Goal: Task Accomplishment & Management: Manage account settings

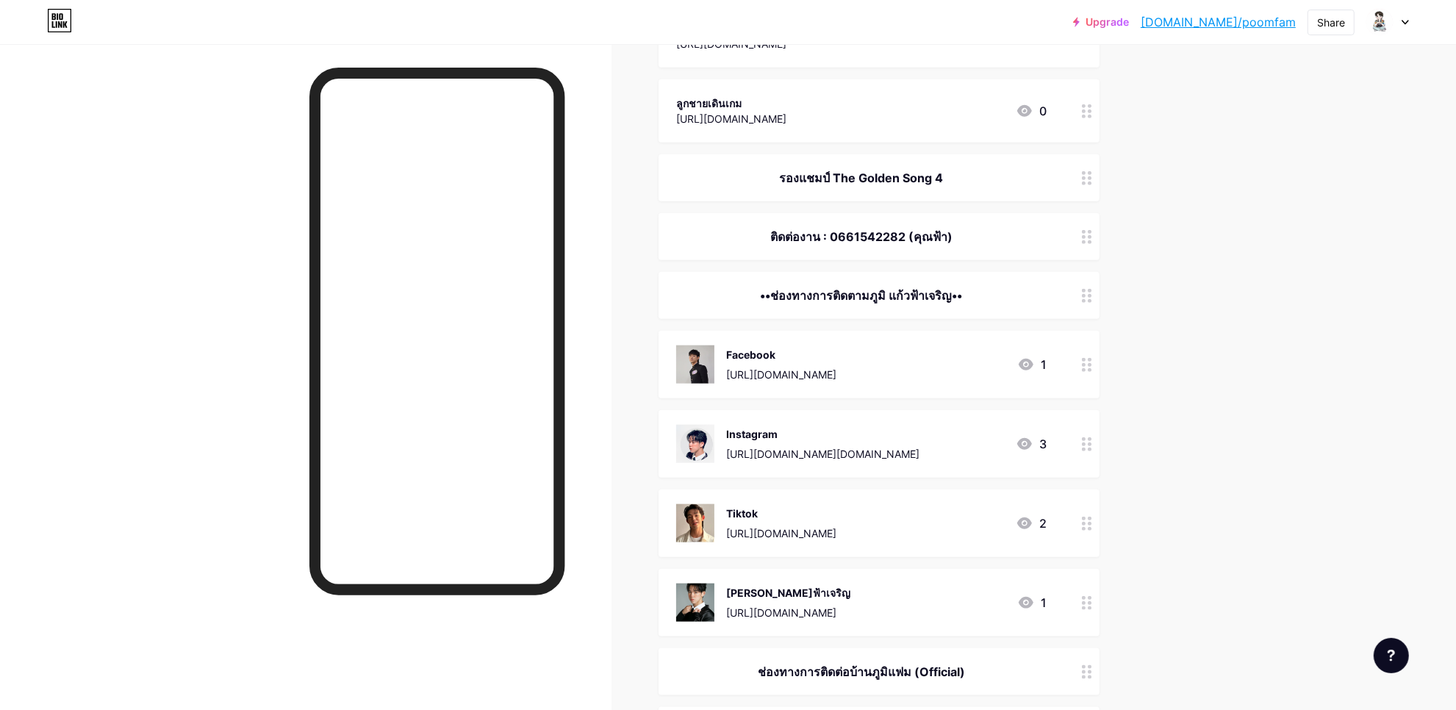
scroll to position [1470, 0]
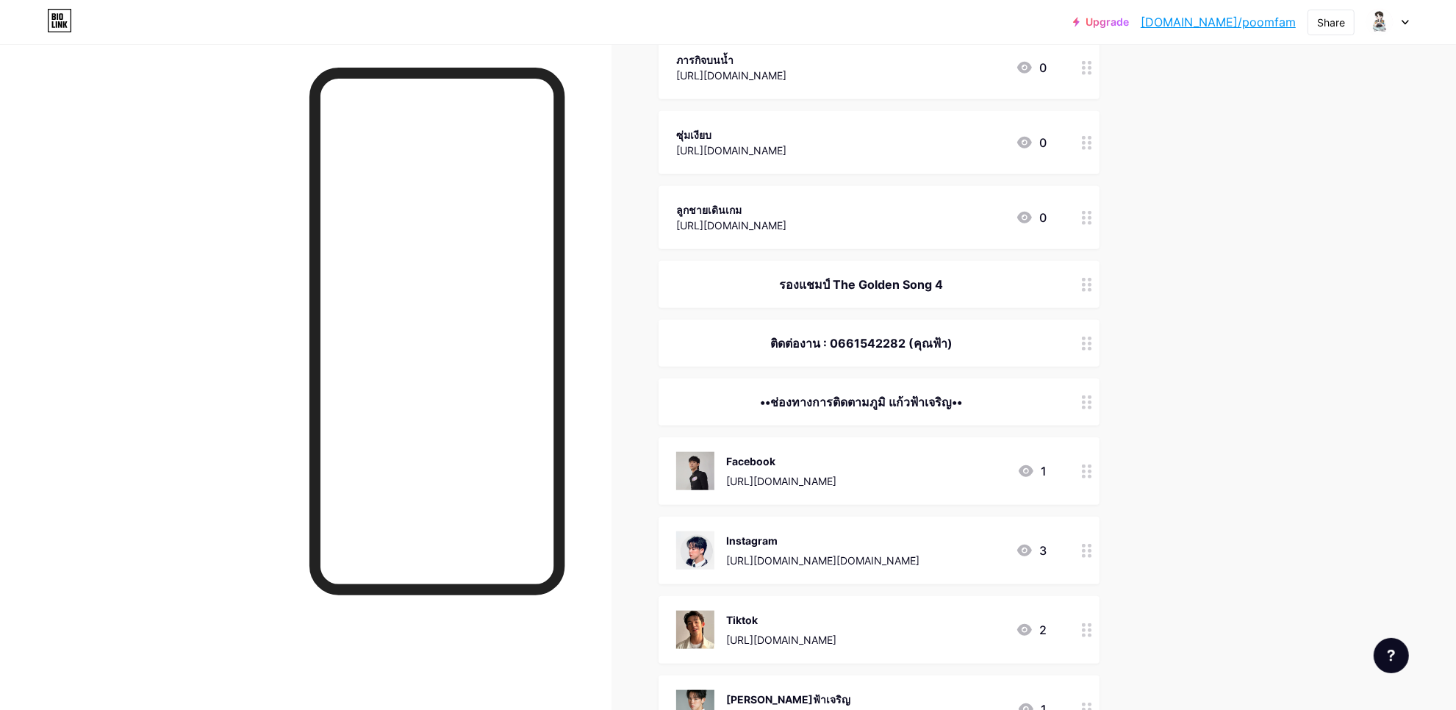
click at [882, 337] on div "ติดต่องาน : 0661542282 (คุณฟ้า)" at bounding box center [861, 343] width 370 height 18
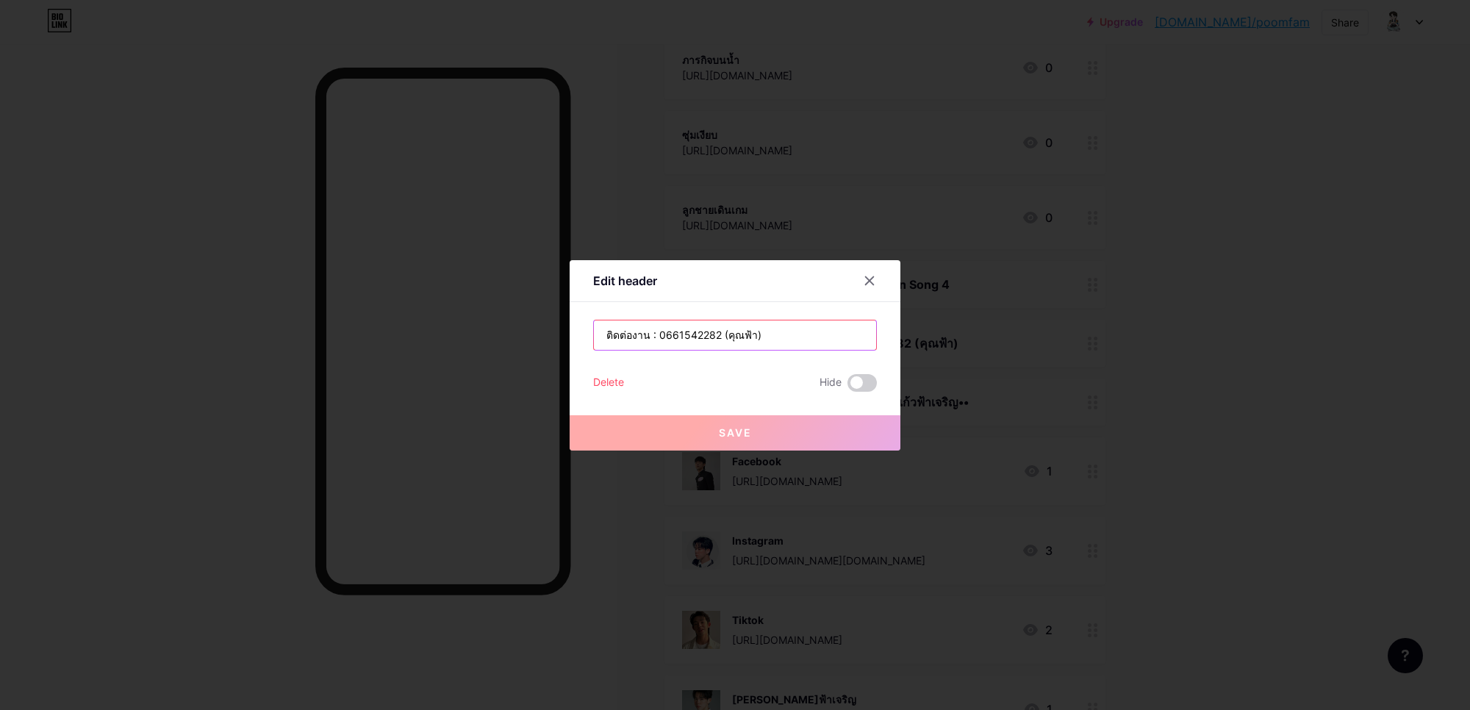
click at [650, 339] on input "ติดต่องาน : 0661542282 (คุณฟ้า)" at bounding box center [735, 334] width 282 height 29
paste input "0646355154"
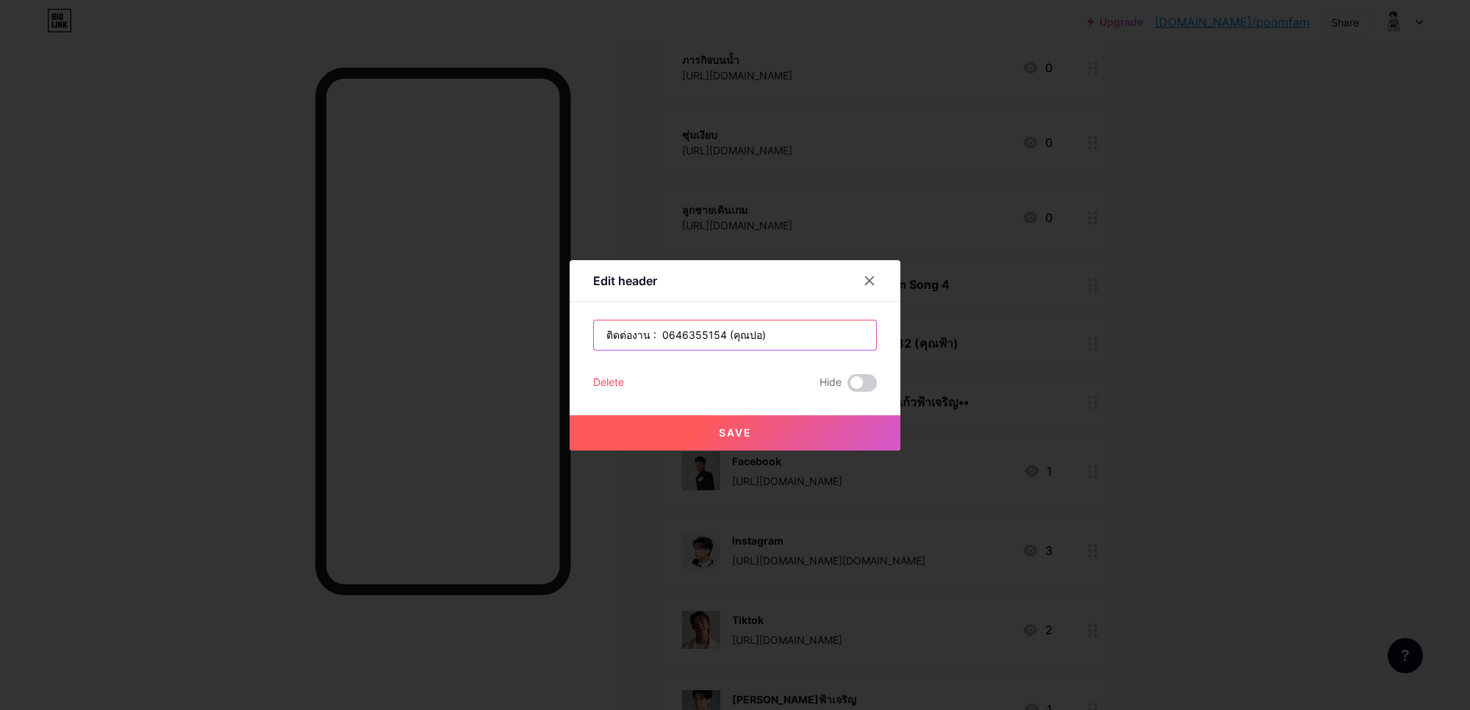
type input "ติดต่องาน : 0646355154 (คุณปอ)"
click at [724, 426] on span "Save" at bounding box center [735, 432] width 33 height 12
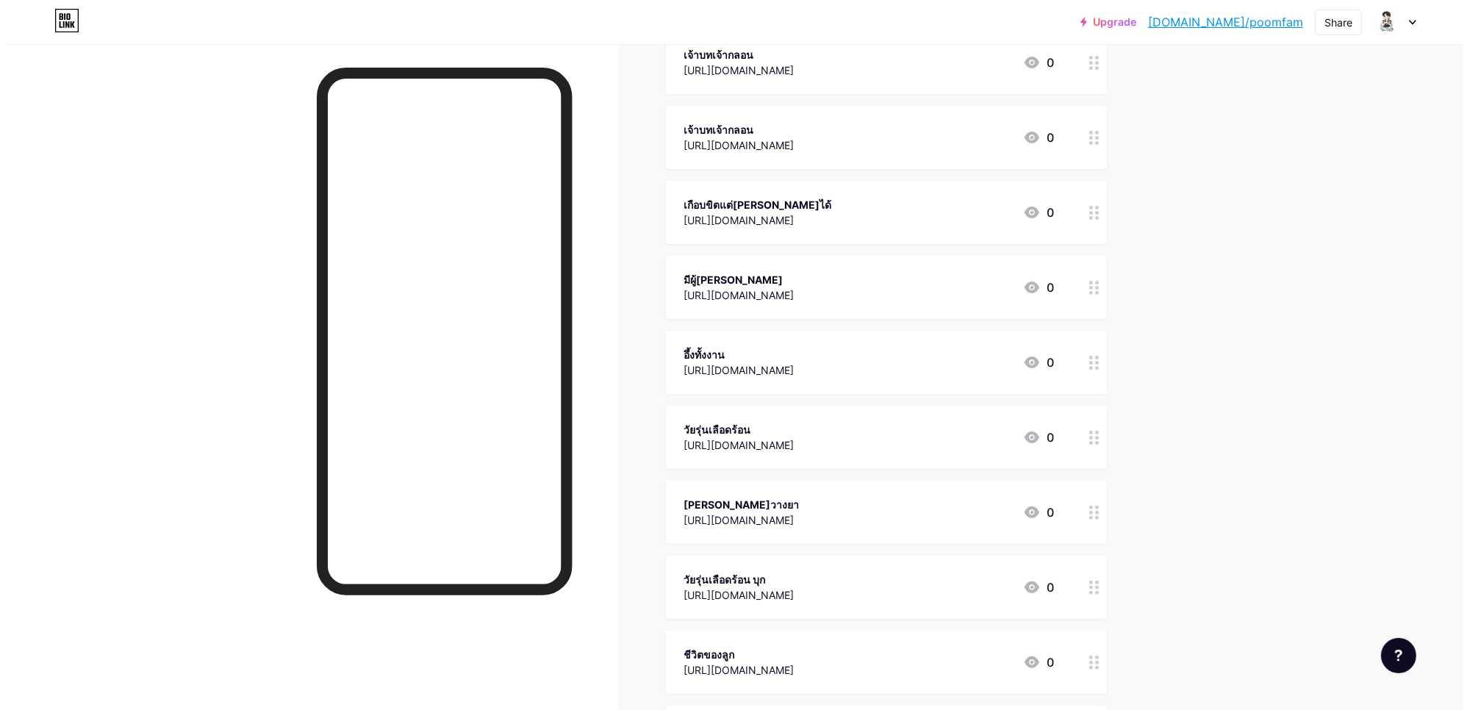
scroll to position [0, 0]
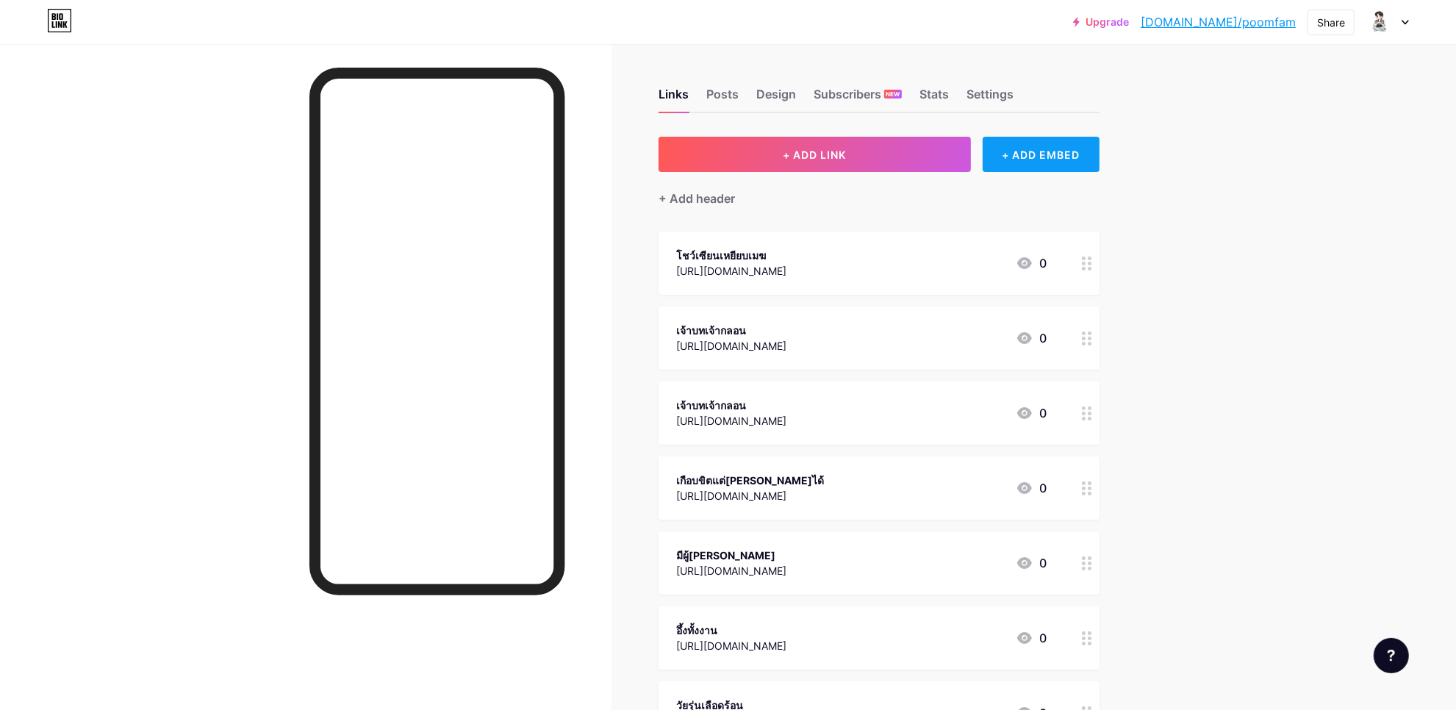
click at [1010, 151] on div "+ ADD EMBED" at bounding box center [1040, 154] width 117 height 35
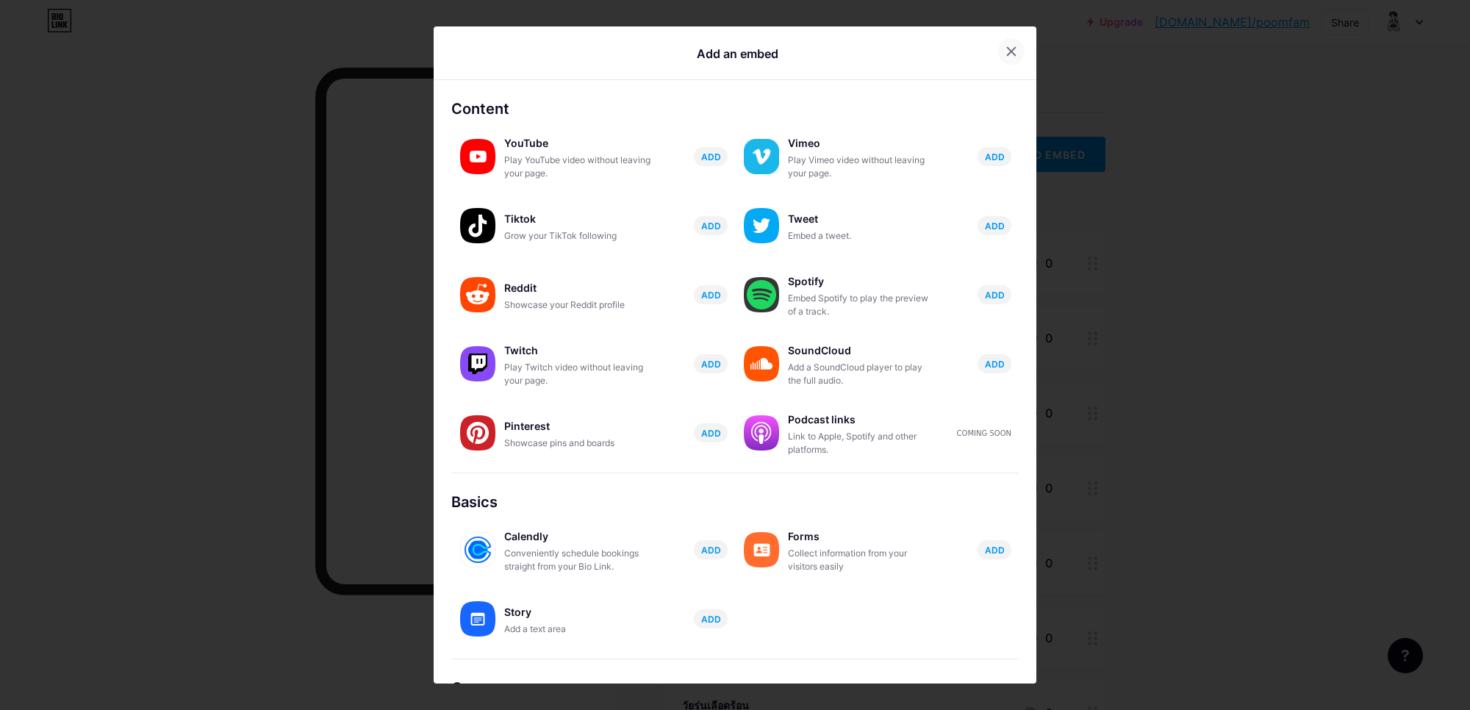
click at [1007, 56] on icon at bounding box center [1011, 52] width 8 height 8
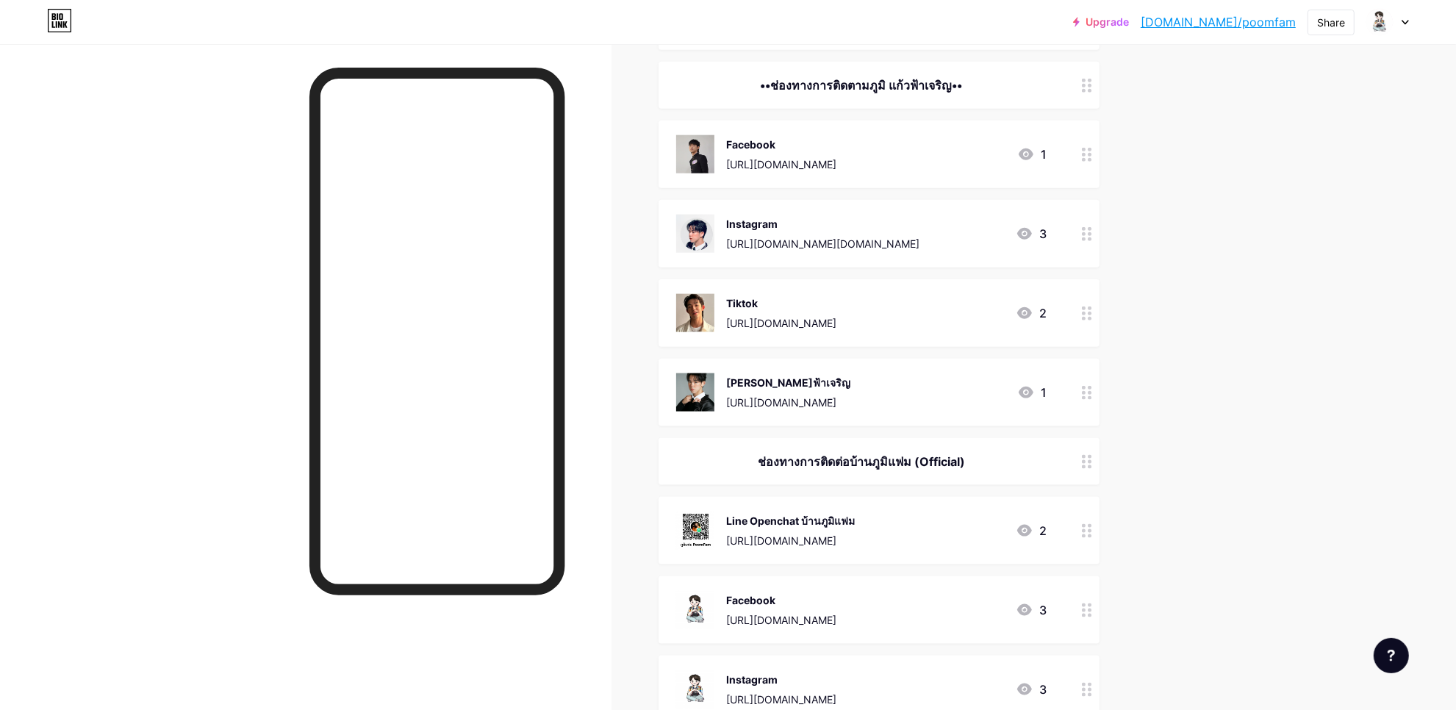
scroll to position [1929, 0]
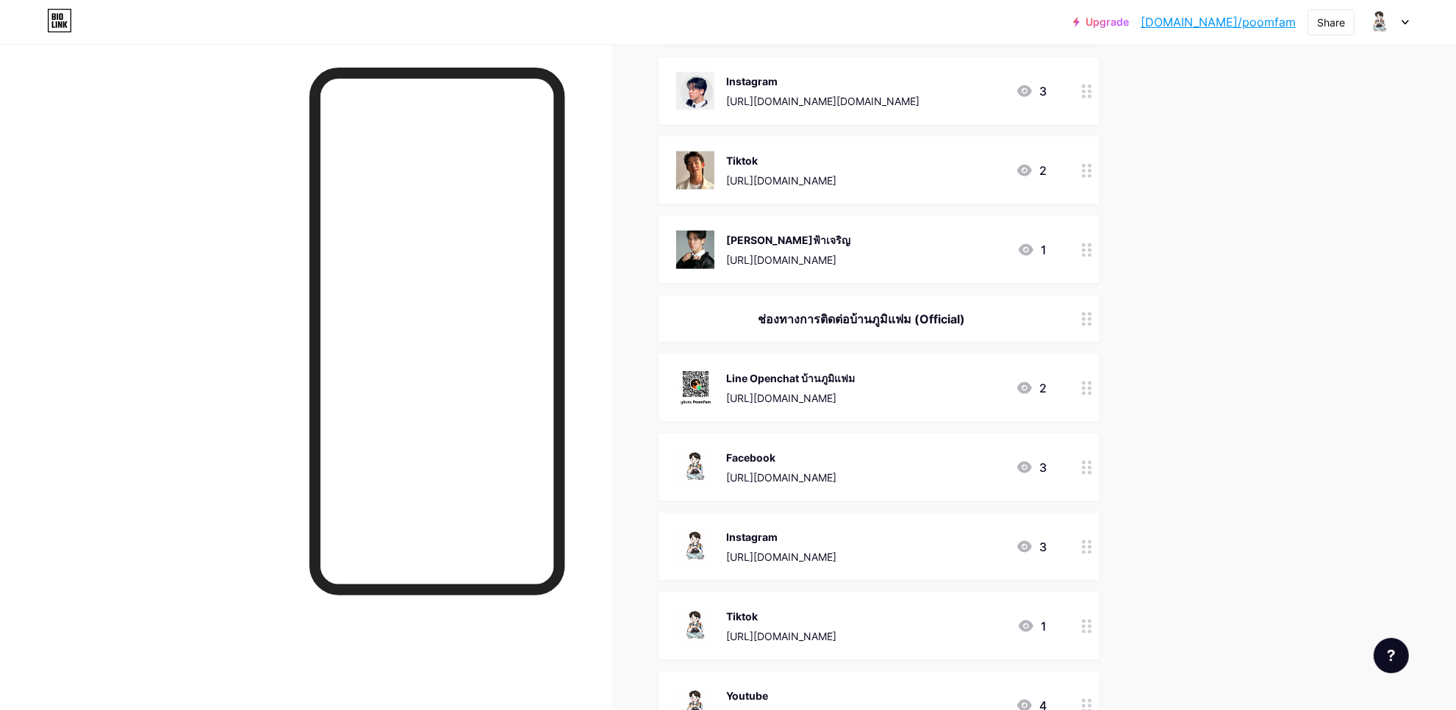
click at [1090, 389] on icon at bounding box center [1087, 388] width 10 height 14
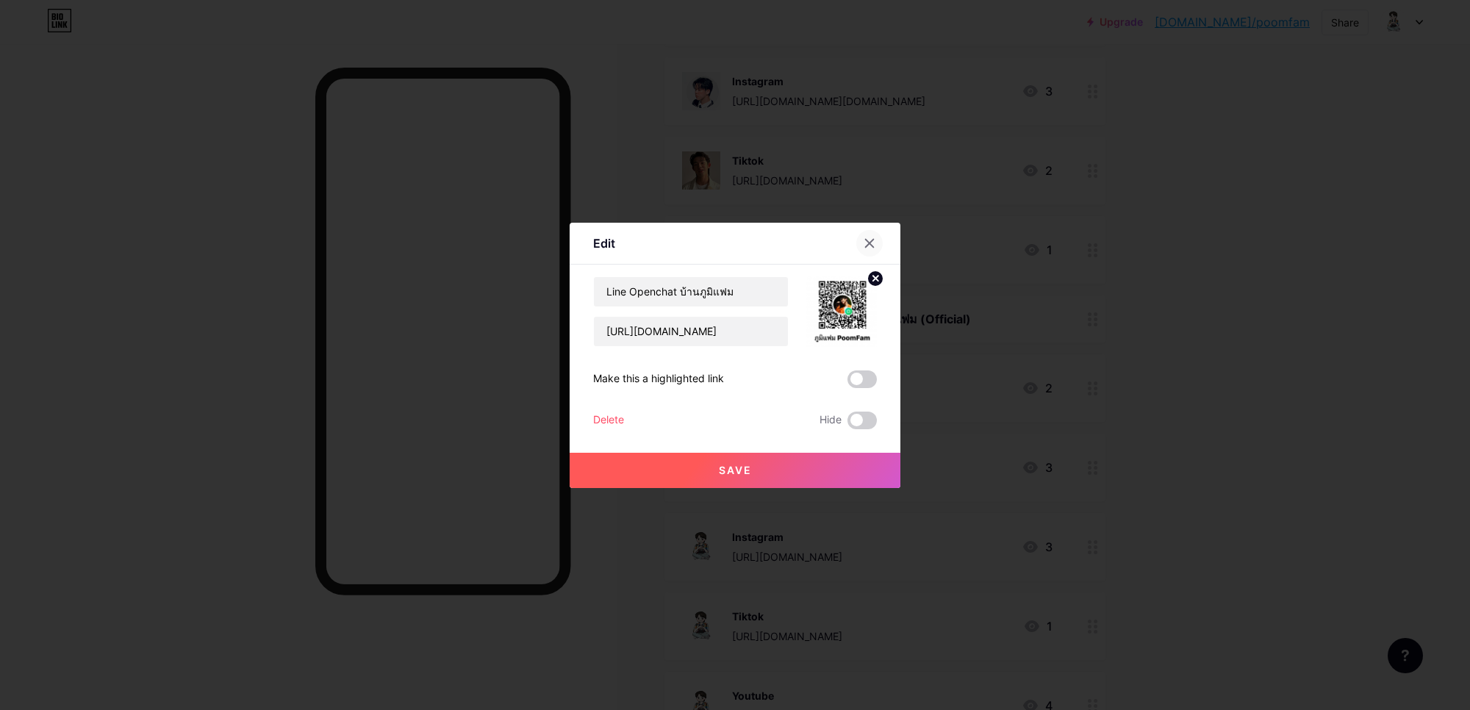
click at [868, 243] on icon at bounding box center [869, 243] width 12 height 12
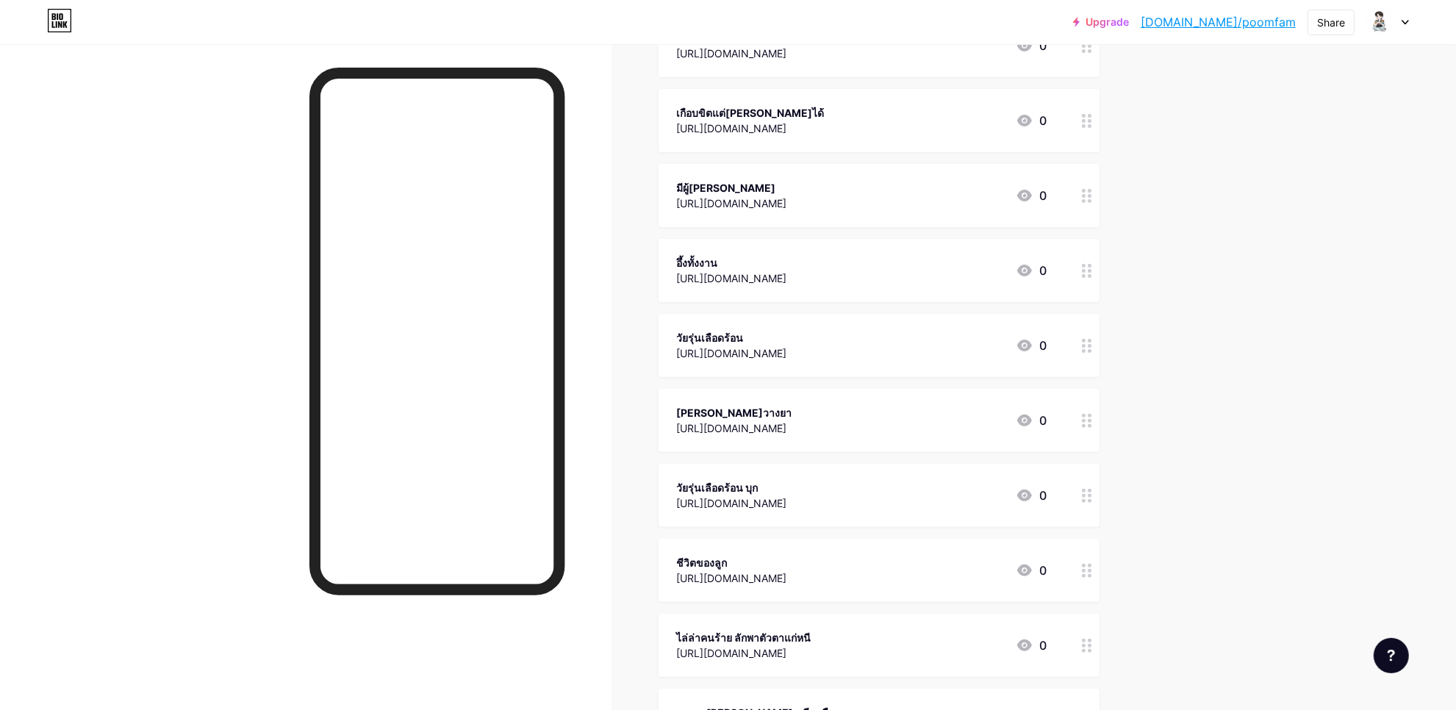
scroll to position [0, 0]
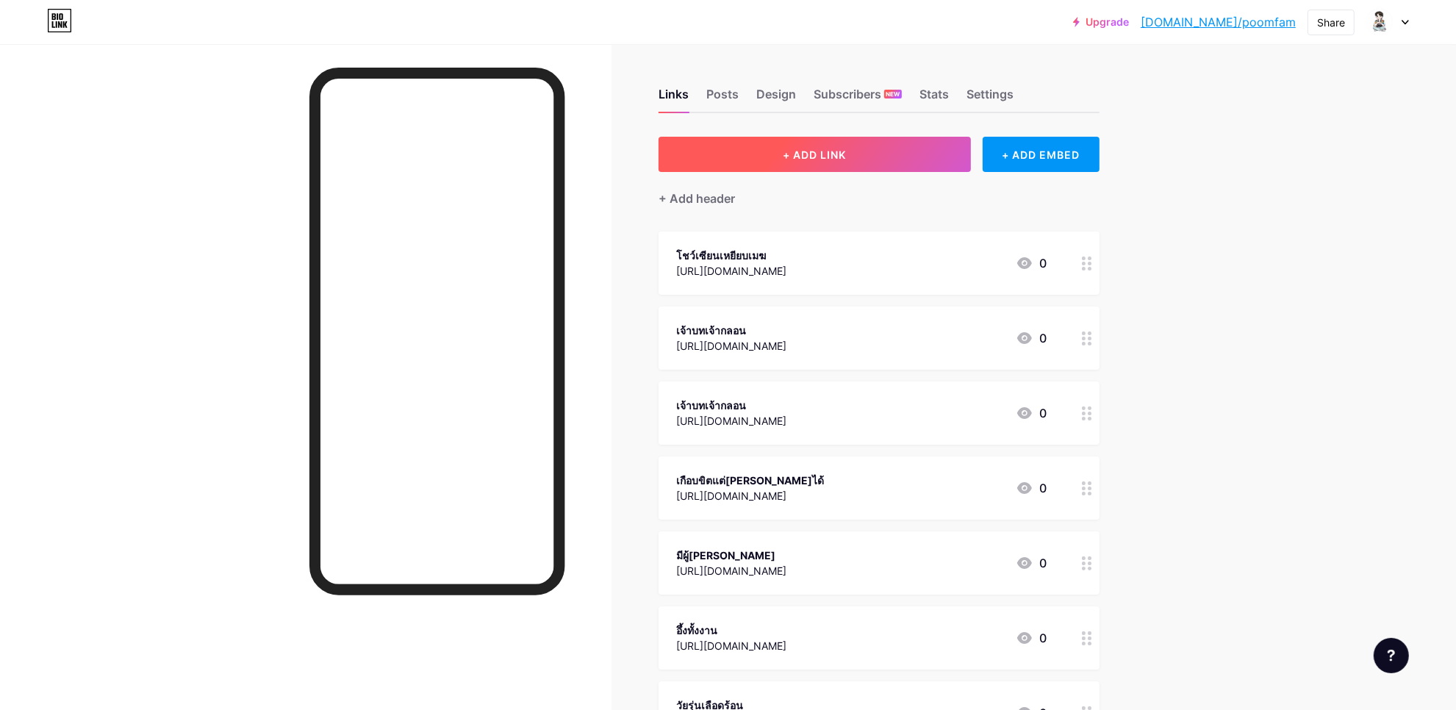
click at [790, 149] on span "+ ADD LINK" at bounding box center [814, 154] width 63 height 12
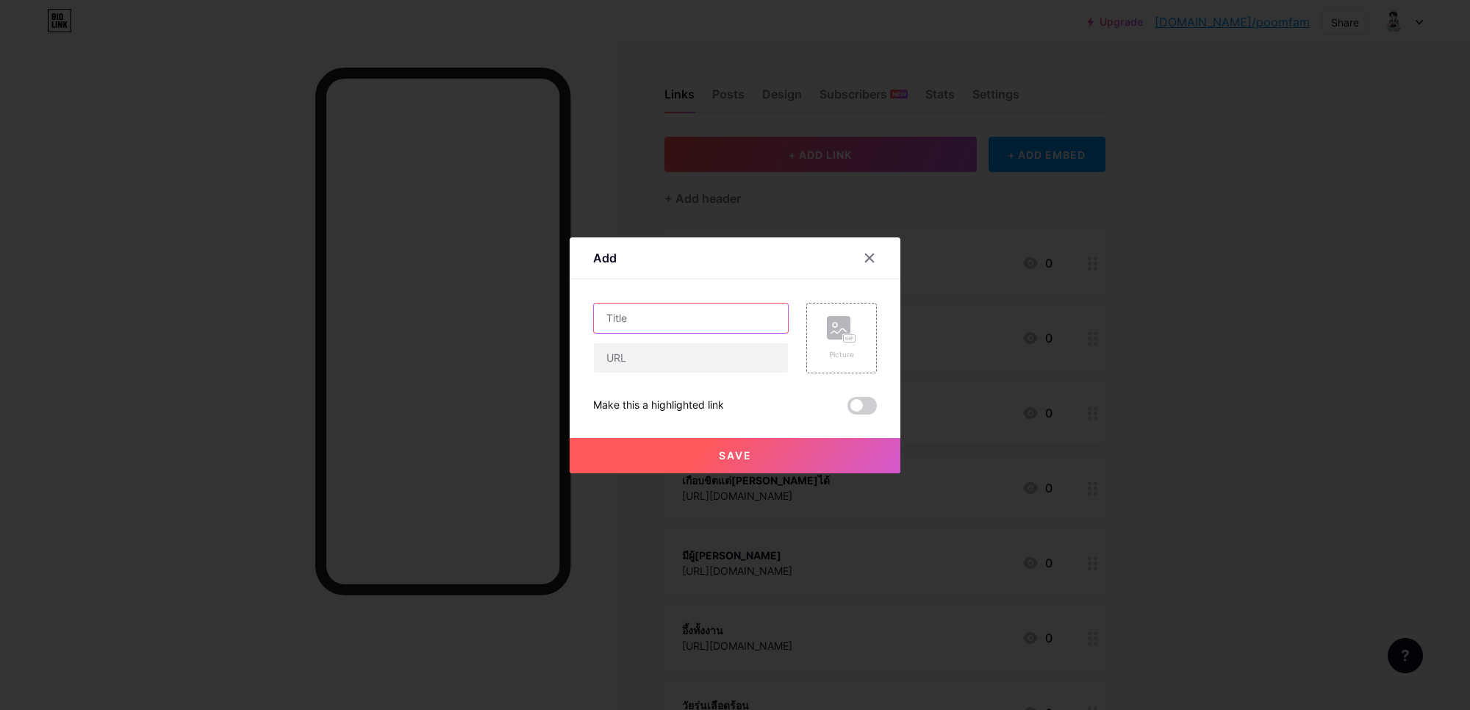
click at [677, 309] on input "text" at bounding box center [691, 317] width 194 height 29
drag, startPoint x: 740, startPoint y: 248, endPoint x: 979, endPoint y: 252, distance: 238.8
click at [979, 252] on div "Add Content YouTube Play YouTube video without leaving your page. ADD Vimeo Pla…" at bounding box center [735, 355] width 1470 height 710
click at [643, 314] on input "text" at bounding box center [691, 317] width 194 height 29
type input "ธ"
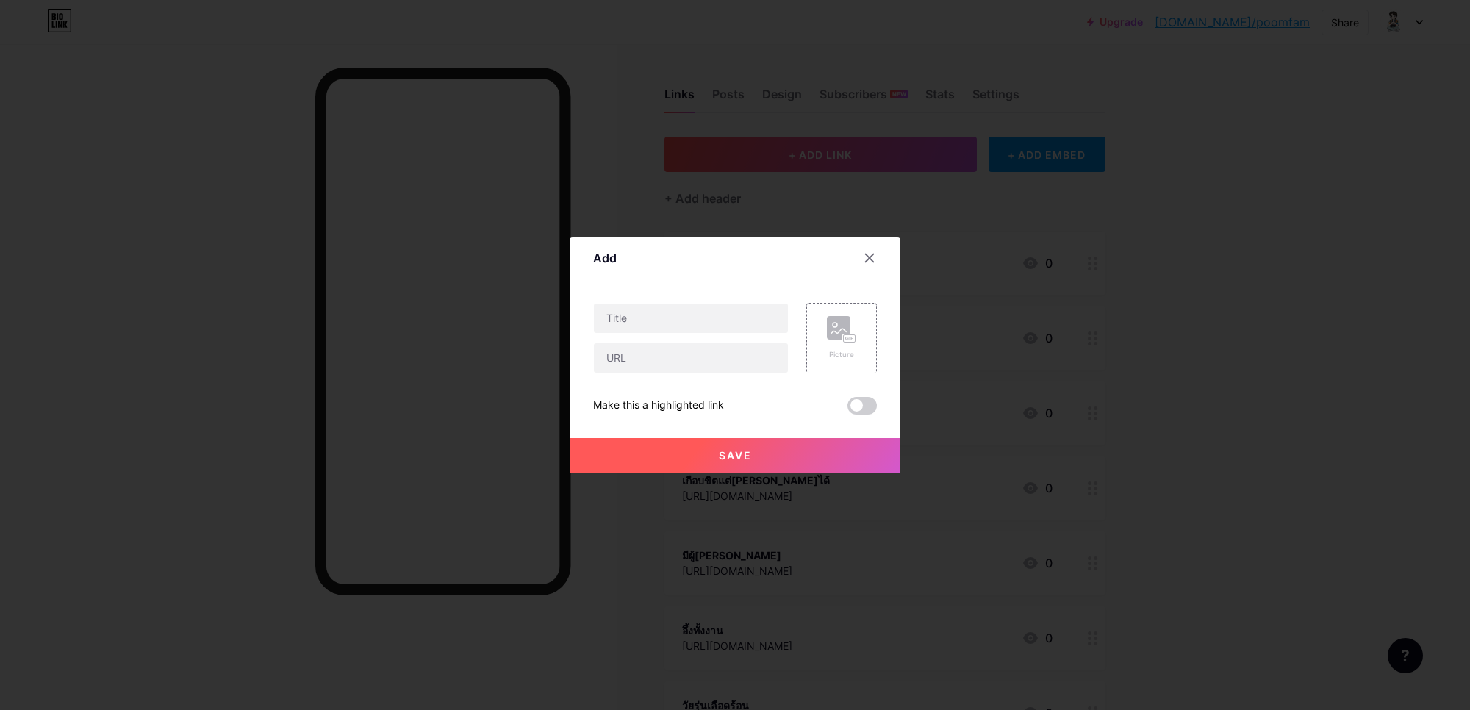
click at [865, 258] on icon at bounding box center [869, 258] width 12 height 12
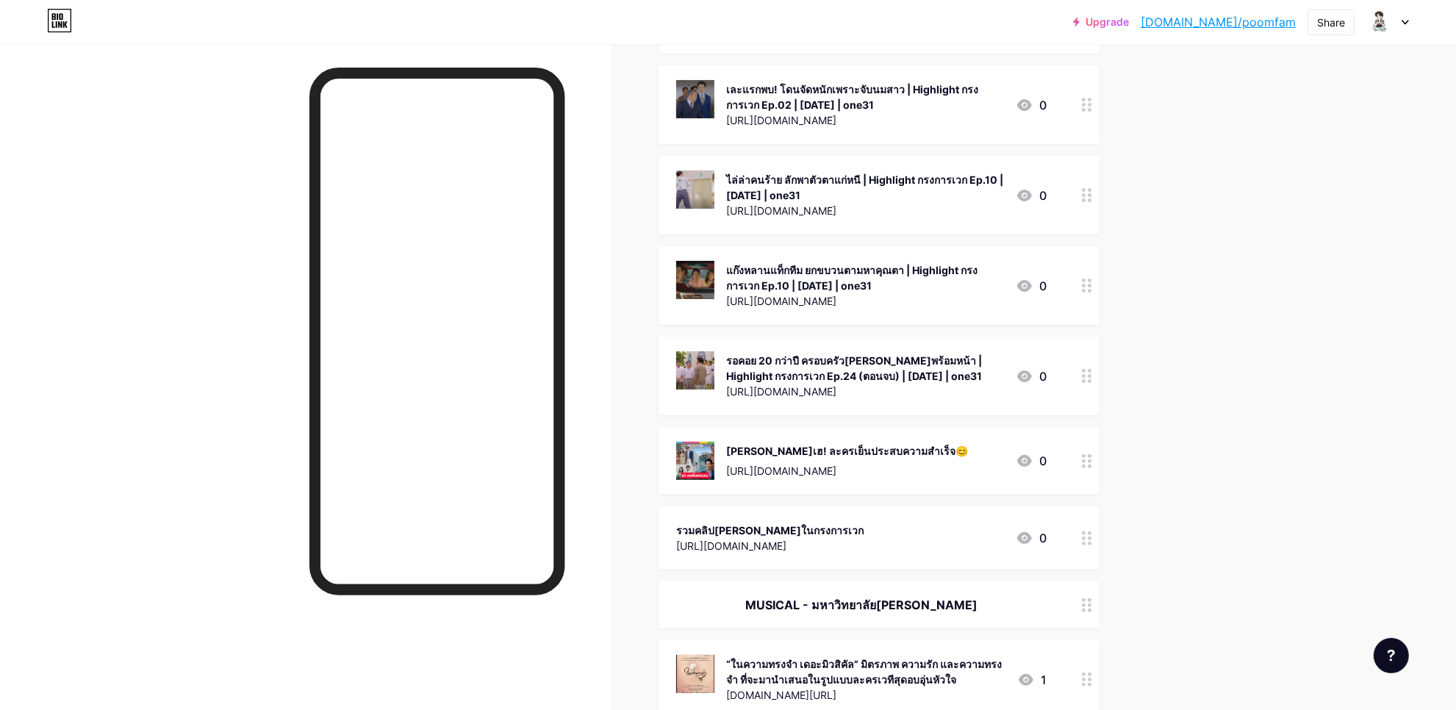
scroll to position [11963, 0]
